Goal: Complete application form: Complete application form

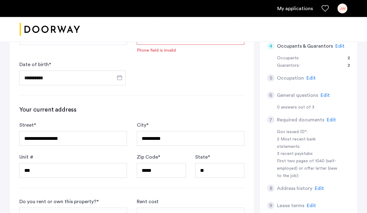
scroll to position [126, 0]
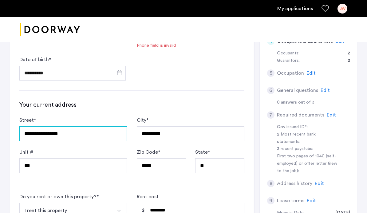
click at [89, 133] on input "**********" at bounding box center [72, 133] width 107 height 15
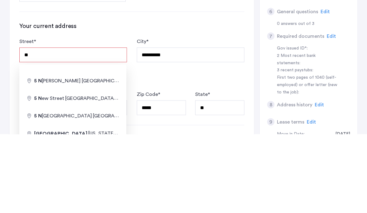
type input "*"
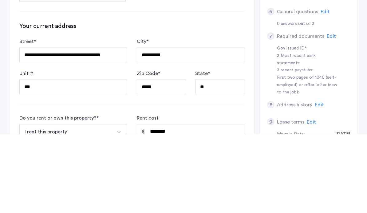
scroll to position [204, 0]
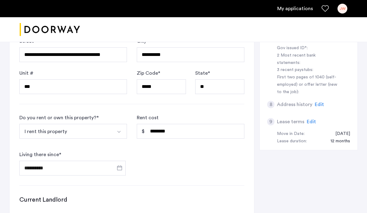
type input "**********"
type input "*****"
type input "**"
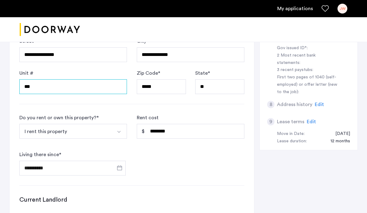
click at [39, 88] on input "***" at bounding box center [72, 86] width 107 height 15
type input "*"
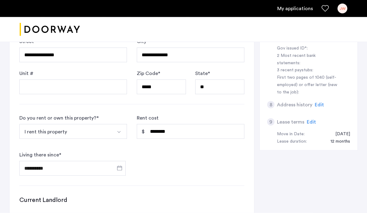
click at [120, 130] on img "Select option" at bounding box center [118, 132] width 5 height 5
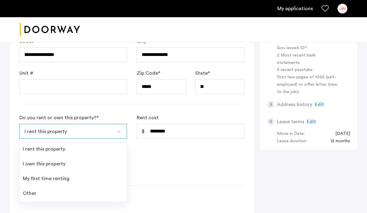
click at [30, 162] on div "I own this property" at bounding box center [44, 163] width 43 height 7
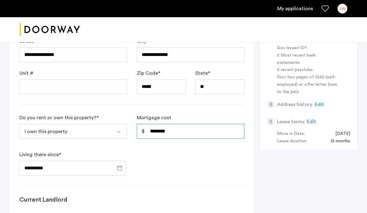
click at [225, 130] on input "********" at bounding box center [190, 131] width 107 height 15
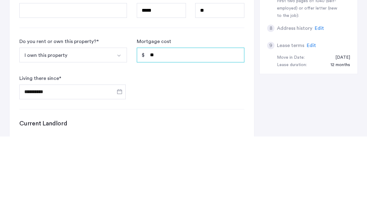
type input "*"
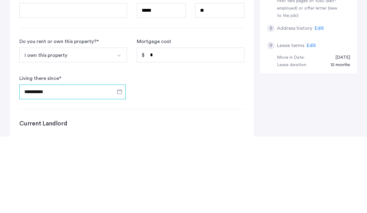
click at [99, 161] on input "**********" at bounding box center [72, 168] width 106 height 15
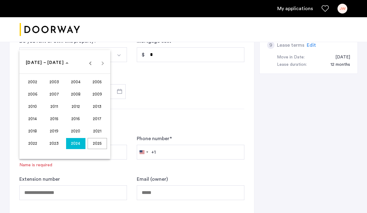
click at [142, 98] on div at bounding box center [183, 106] width 367 height 213
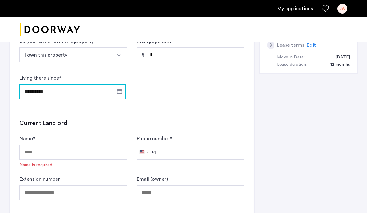
click at [61, 93] on input "**********" at bounding box center [72, 91] width 106 height 15
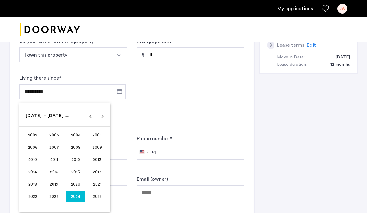
click at [55, 196] on span "2023" at bounding box center [54, 196] width 19 height 11
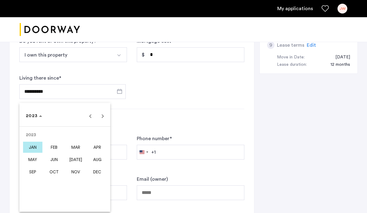
click at [78, 159] on span "[DATE]" at bounding box center [75, 159] width 19 height 11
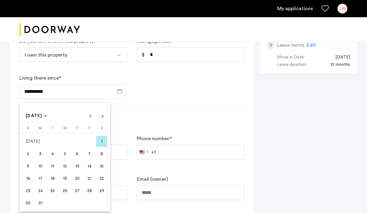
click at [78, 167] on span "13" at bounding box center [77, 165] width 11 height 11
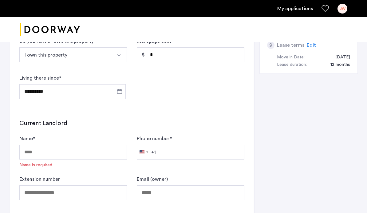
type input "**********"
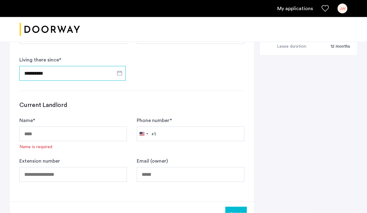
scroll to position [303, 0]
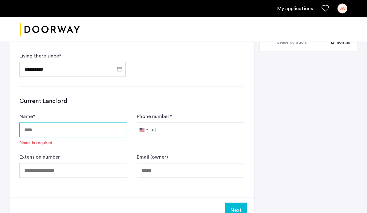
click at [31, 130] on input "Name *" at bounding box center [72, 129] width 107 height 15
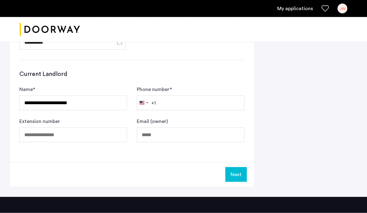
scroll to position [351, 0]
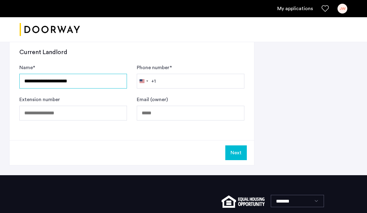
type input "**********"
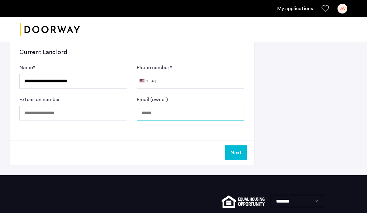
click at [207, 117] on input "Email (owner)" at bounding box center [190, 113] width 107 height 15
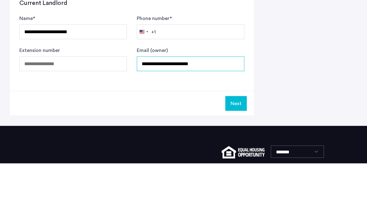
type input "**********"
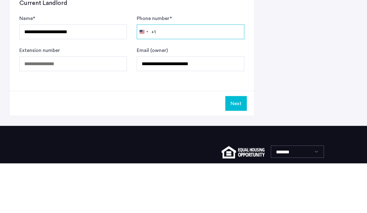
click at [223, 74] on input "Phone number *" at bounding box center [190, 81] width 107 height 15
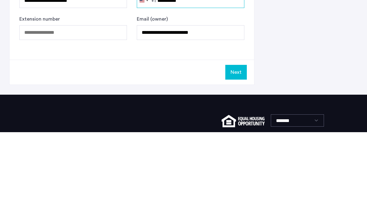
type input "**********"
click at [238, 146] on button "Next" at bounding box center [235, 153] width 21 height 15
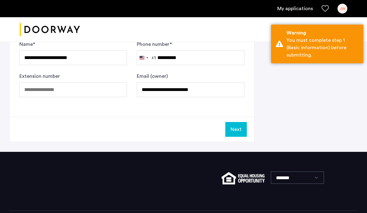
click at [239, 126] on button "Next" at bounding box center [235, 129] width 21 height 15
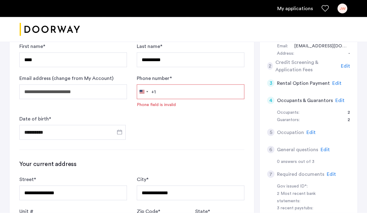
scroll to position [54, 0]
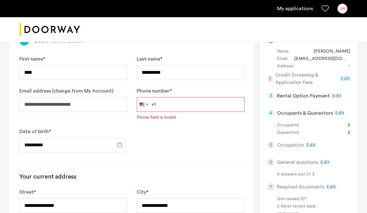
click at [222, 100] on input "Phone number *" at bounding box center [190, 104] width 107 height 15
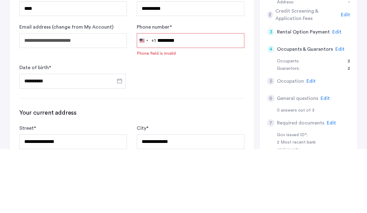
type input "**********"
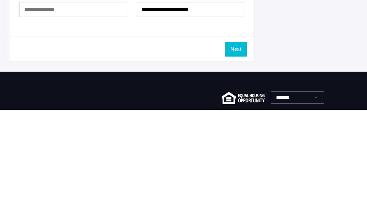
scroll to position [367, 0]
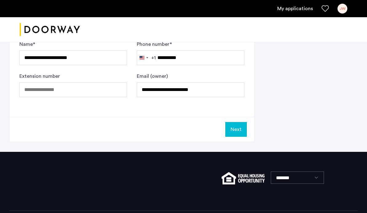
click at [238, 126] on button "Next" at bounding box center [235, 129] width 21 height 15
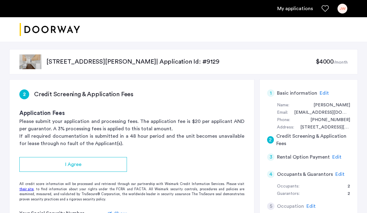
click at [40, 162] on div "I Agree" at bounding box center [73, 164] width 98 height 7
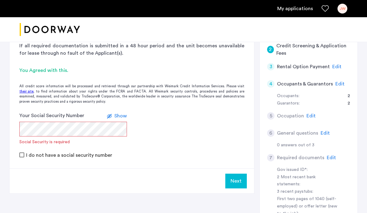
scroll to position [90, 0]
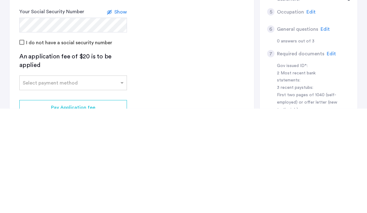
click at [124, 183] on span at bounding box center [123, 186] width 8 height 7
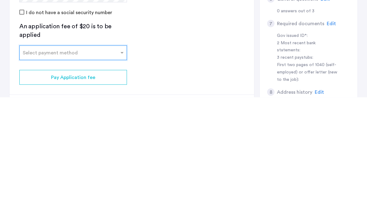
scroll to position [112, 0]
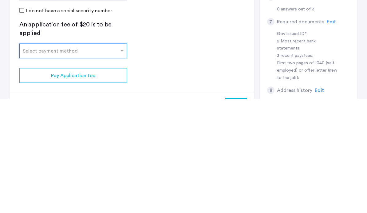
click at [119, 161] on span at bounding box center [123, 164] width 8 height 7
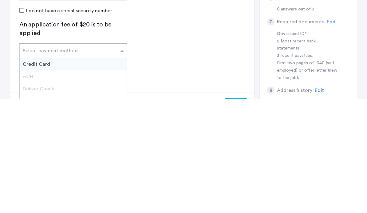
click at [51, 172] on div "Credit Card" at bounding box center [73, 178] width 107 height 12
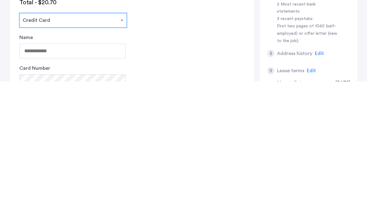
scroll to position [132, 0]
click at [104, 174] on input "Name" at bounding box center [72, 181] width 106 height 15
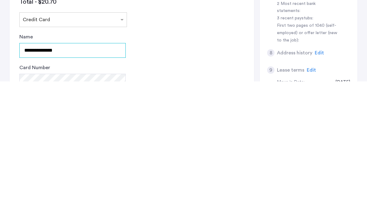
type input "**********"
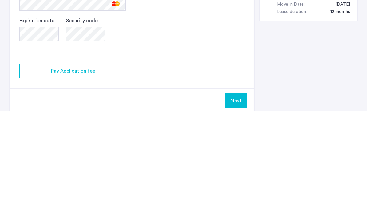
scroll to position [239, 0]
click at [237, 195] on button "Next" at bounding box center [235, 202] width 21 height 15
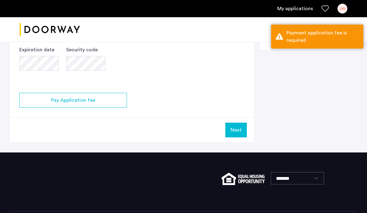
click at [44, 99] on div "Pay Application fee" at bounding box center [73, 99] width 98 height 7
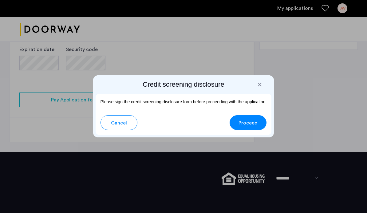
click at [250, 121] on span "Proceed" at bounding box center [247, 122] width 19 height 7
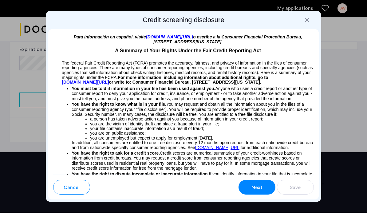
click at [259, 189] on span "Next" at bounding box center [256, 187] width 11 height 7
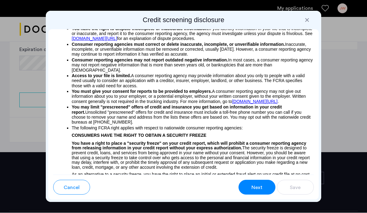
click at [263, 184] on button "Next" at bounding box center [256, 187] width 37 height 15
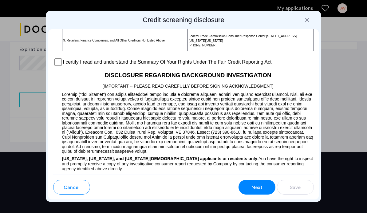
click at [261, 185] on span "Next" at bounding box center [256, 187] width 11 height 7
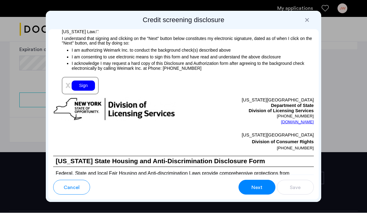
scroll to position [822, 0]
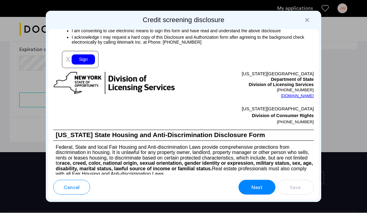
click at [70, 64] on span "x" at bounding box center [67, 59] width 5 height 10
click at [82, 65] on div "Sign" at bounding box center [83, 60] width 23 height 10
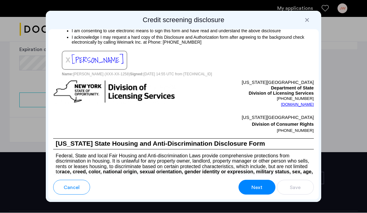
click at [262, 187] on div "Next" at bounding box center [257, 187] width 12 height 7
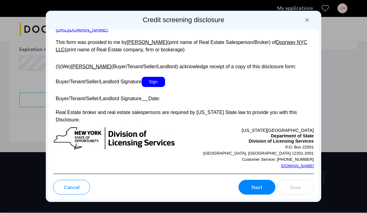
scroll to position [1277, 0]
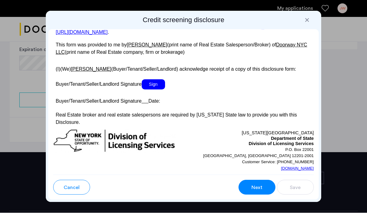
click at [160, 90] on span "Sign" at bounding box center [153, 85] width 23 height 10
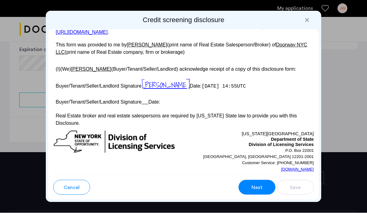
click at [156, 106] on p "Buyer/Tenant/Seller/Landlord Signature Date:" at bounding box center [183, 101] width 260 height 9
click at [256, 188] on span "Next" at bounding box center [256, 187] width 11 height 7
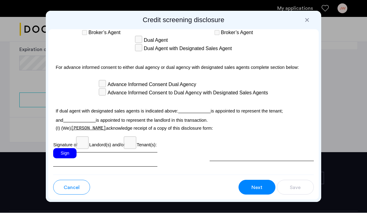
scroll to position [2007, 0]
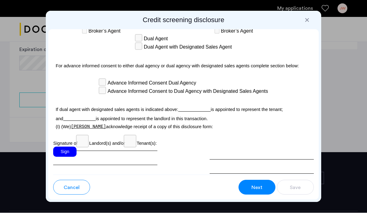
click at [62, 147] on div "Sign" at bounding box center [64, 152] width 23 height 10
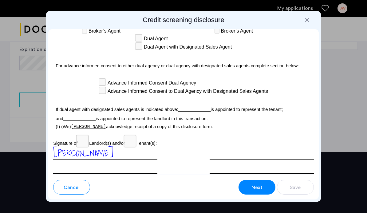
click at [262, 185] on span "Next" at bounding box center [256, 187] width 11 height 7
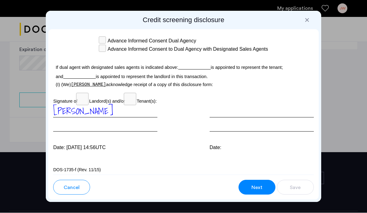
scroll to position [2048, 0]
click at [259, 186] on span "Next" at bounding box center [256, 187] width 11 height 7
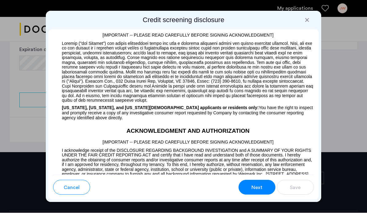
scroll to position [549, 0]
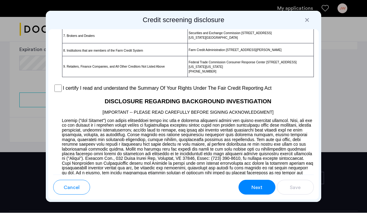
click at [57, 84] on p at bounding box center [183, 80] width 260 height 6
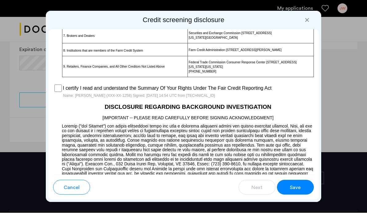
click at [300, 186] on span "Save" at bounding box center [294, 187] width 11 height 7
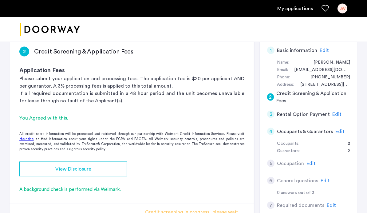
scroll to position [35, 0]
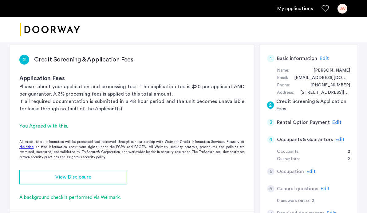
click at [64, 173] on span "View Disclosure" at bounding box center [73, 176] width 36 height 7
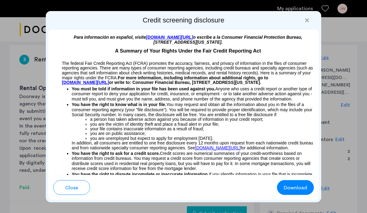
click at [304, 187] on span "Download" at bounding box center [294, 187] width 23 height 7
click at [67, 181] on button "Close" at bounding box center [71, 187] width 37 height 15
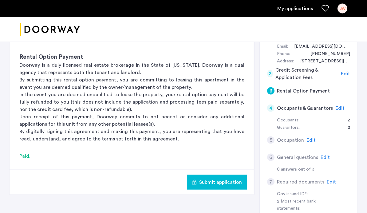
scroll to position [67, 0]
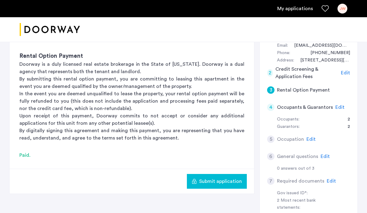
click at [223, 181] on span "Submit application" at bounding box center [220, 180] width 43 height 7
click at [52, 96] on p "In the event you are deemed unqualified to lease the property, your rental opti…" at bounding box center [131, 101] width 225 height 22
click at [294, 136] on h5 "Occupation" at bounding box center [290, 138] width 27 height 7
click at [312, 137] on span "Edit" at bounding box center [310, 139] width 9 height 5
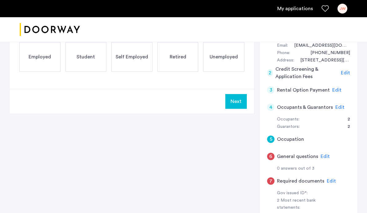
click at [181, 53] on div "Retired" at bounding box center [177, 56] width 41 height 29
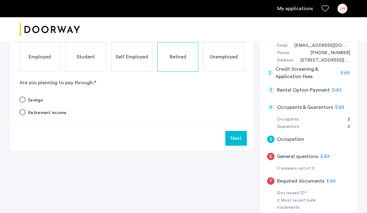
click at [18, 99] on div "Select an option" at bounding box center [22, 99] width 15 height 15
click at [241, 140] on button "Next" at bounding box center [235, 138] width 21 height 15
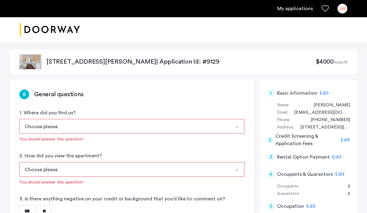
click at [239, 126] on img "Select option" at bounding box center [236, 126] width 5 height 5
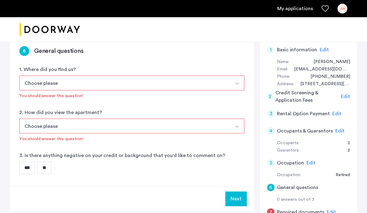
scroll to position [43, 0]
